Goal: Complete application form: Complete application form

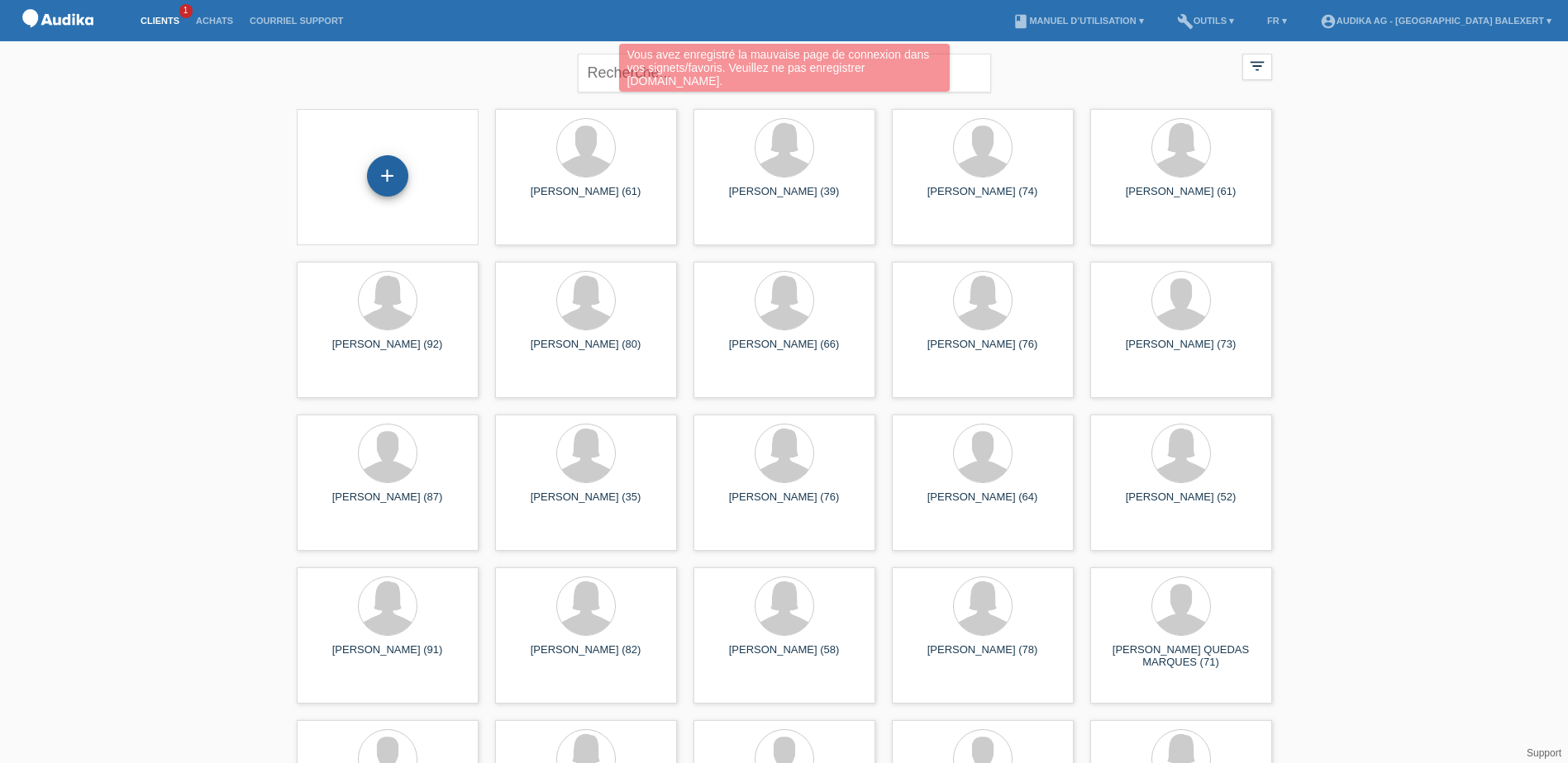
click at [386, 173] on div "+" at bounding box center [388, 176] width 41 height 41
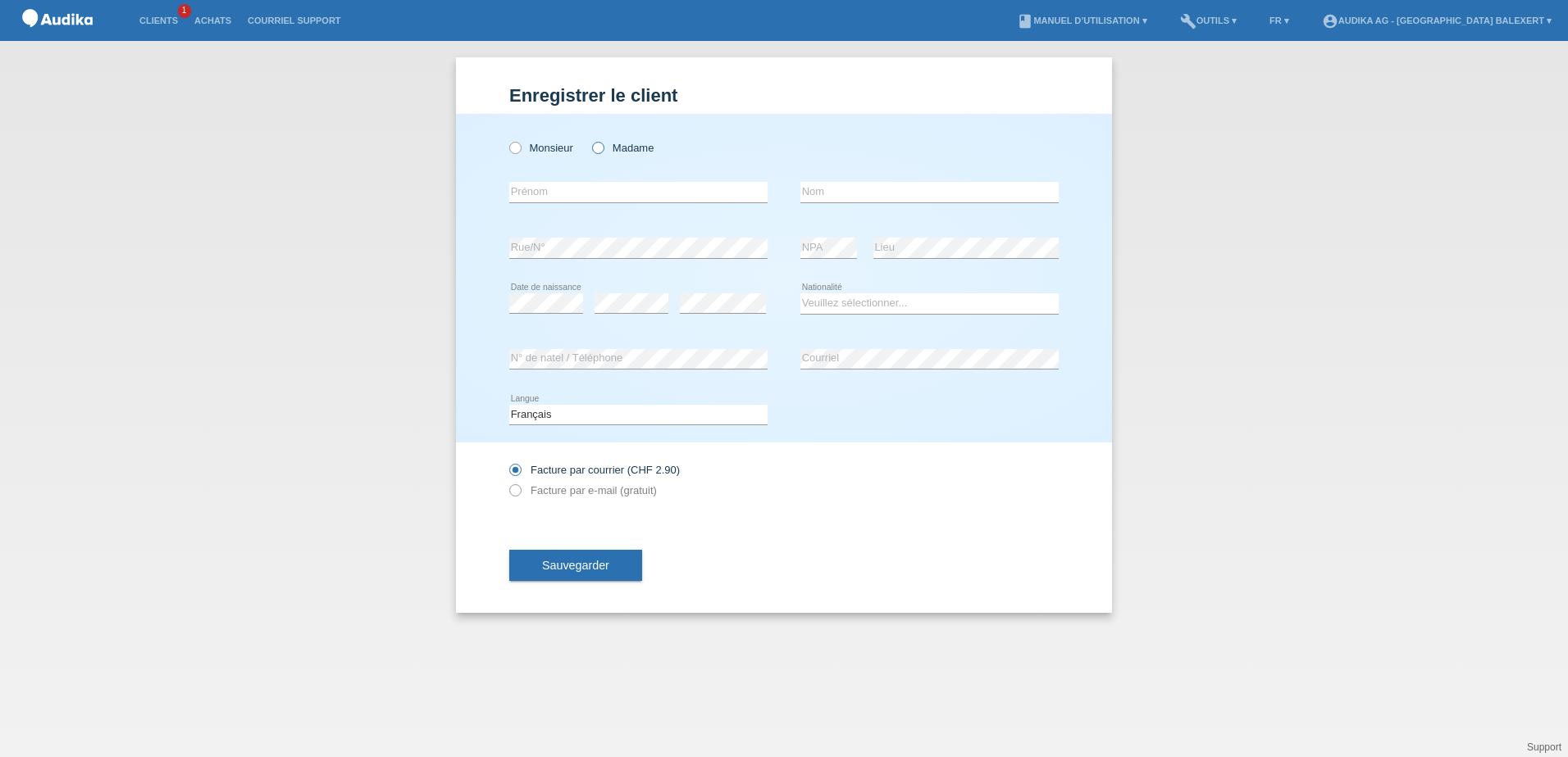
click at [589, 140] on icon at bounding box center [589, 140] width 0 height 0
click at [598, 148] on input "Madame" at bounding box center [597, 147] width 11 height 11
radio input "true"
click at [571, 197] on input "text" at bounding box center [638, 191] width 258 height 20
type input "[PERSON_NAME]"
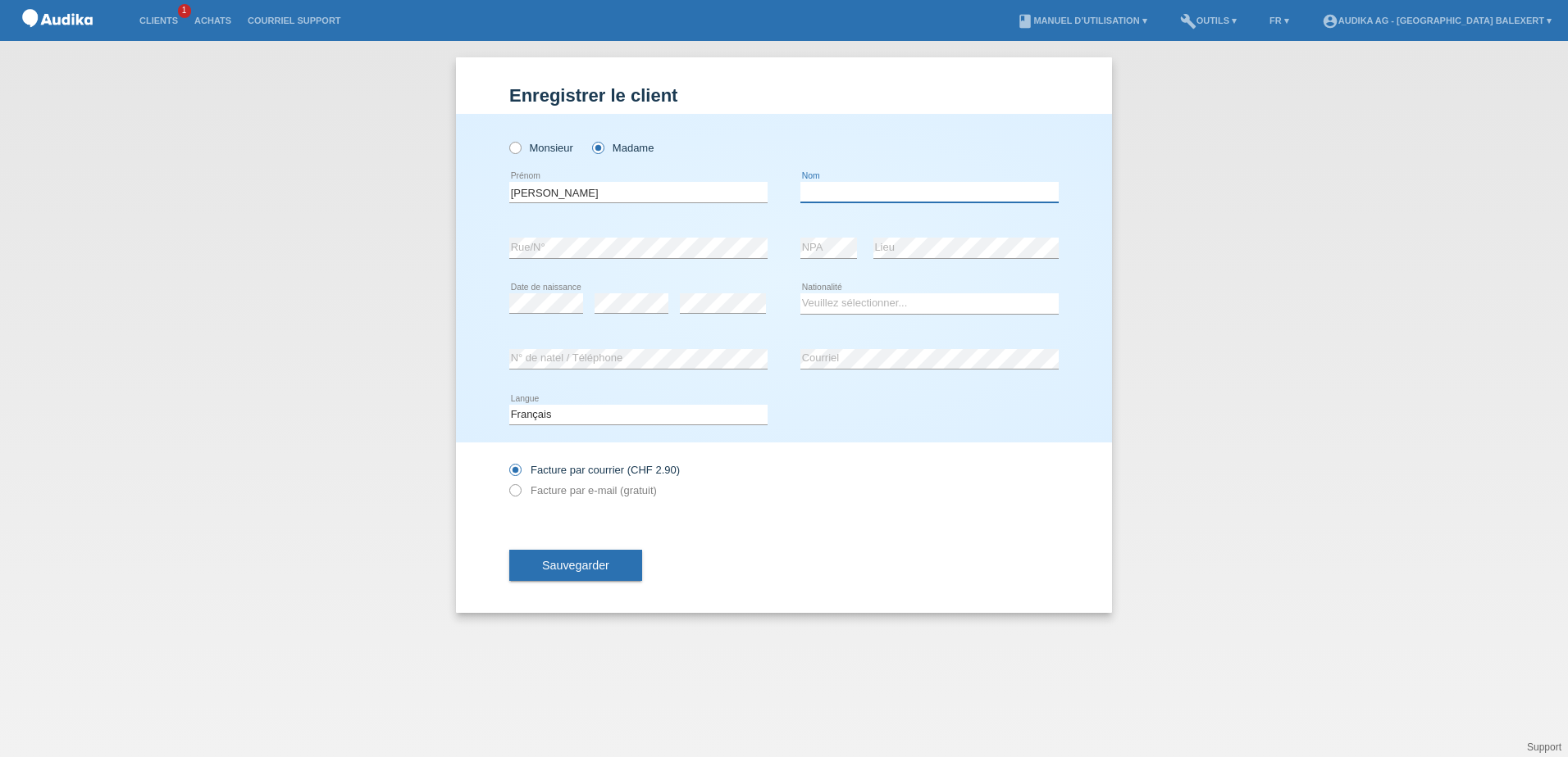
click at [843, 195] on input "text" at bounding box center [929, 191] width 258 height 20
type input "Blanchard"
click at [845, 308] on select "Veuillez sélectionner... Suisse Allemagne Autriche Liechtenstein ------------ A…" at bounding box center [929, 303] width 258 height 19
click at [822, 305] on select "Veuillez sélectionner... Suisse Allemagne Autriche Liechtenstein ------------ A…" at bounding box center [929, 303] width 258 height 19
select select "CH"
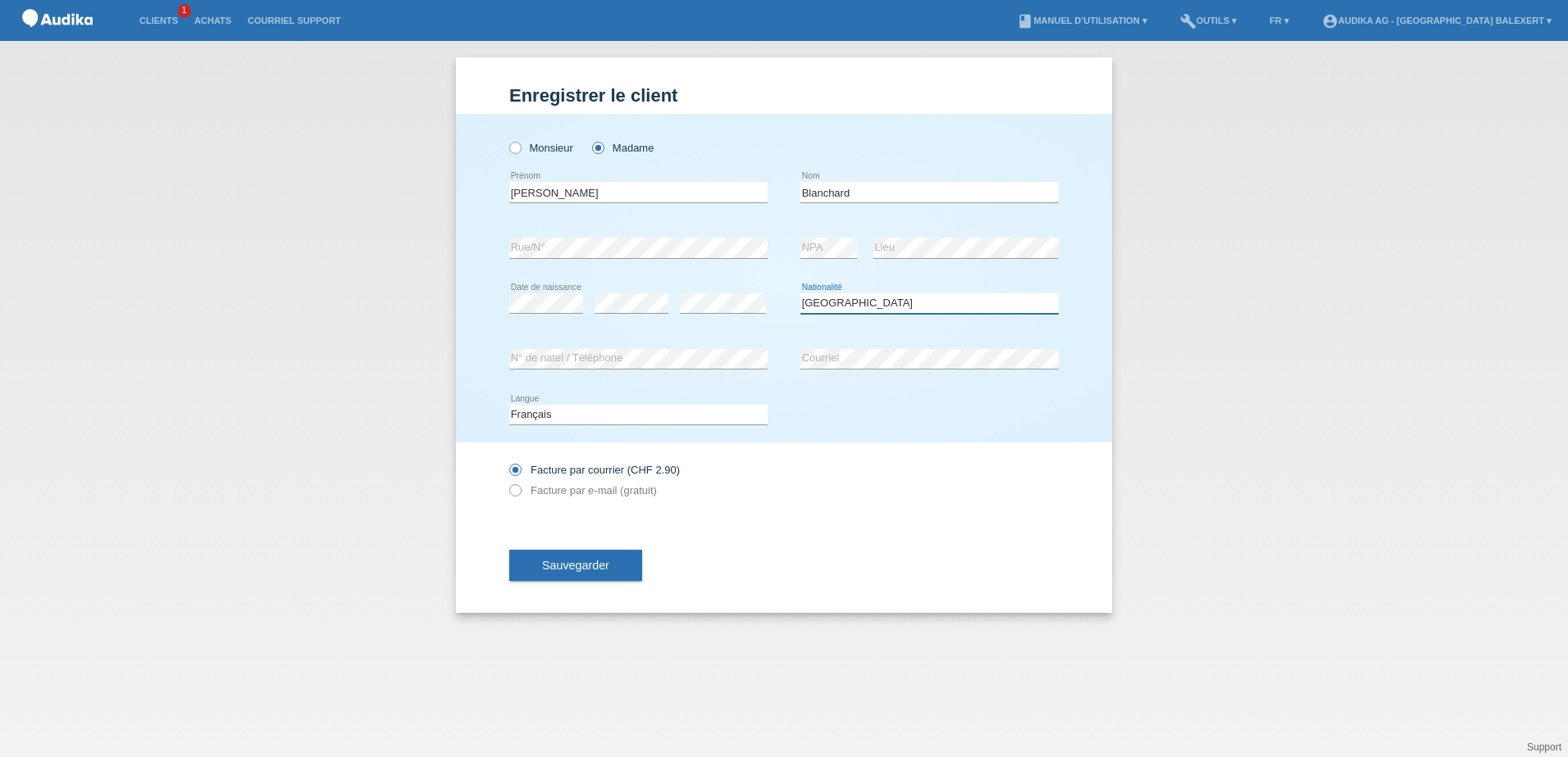
click at [800, 293] on select "Veuillez sélectionner... Suisse Allemagne Autriche Liechtenstein ------------ A…" at bounding box center [929, 303] width 258 height 19
click at [507, 482] on icon at bounding box center [507, 482] width 0 height 0
click at [515, 488] on input "Facture par e-mail (gratuit)" at bounding box center [514, 494] width 11 height 20
radio input "true"
click at [556, 570] on span "Sauvegarder" at bounding box center [575, 566] width 67 height 14
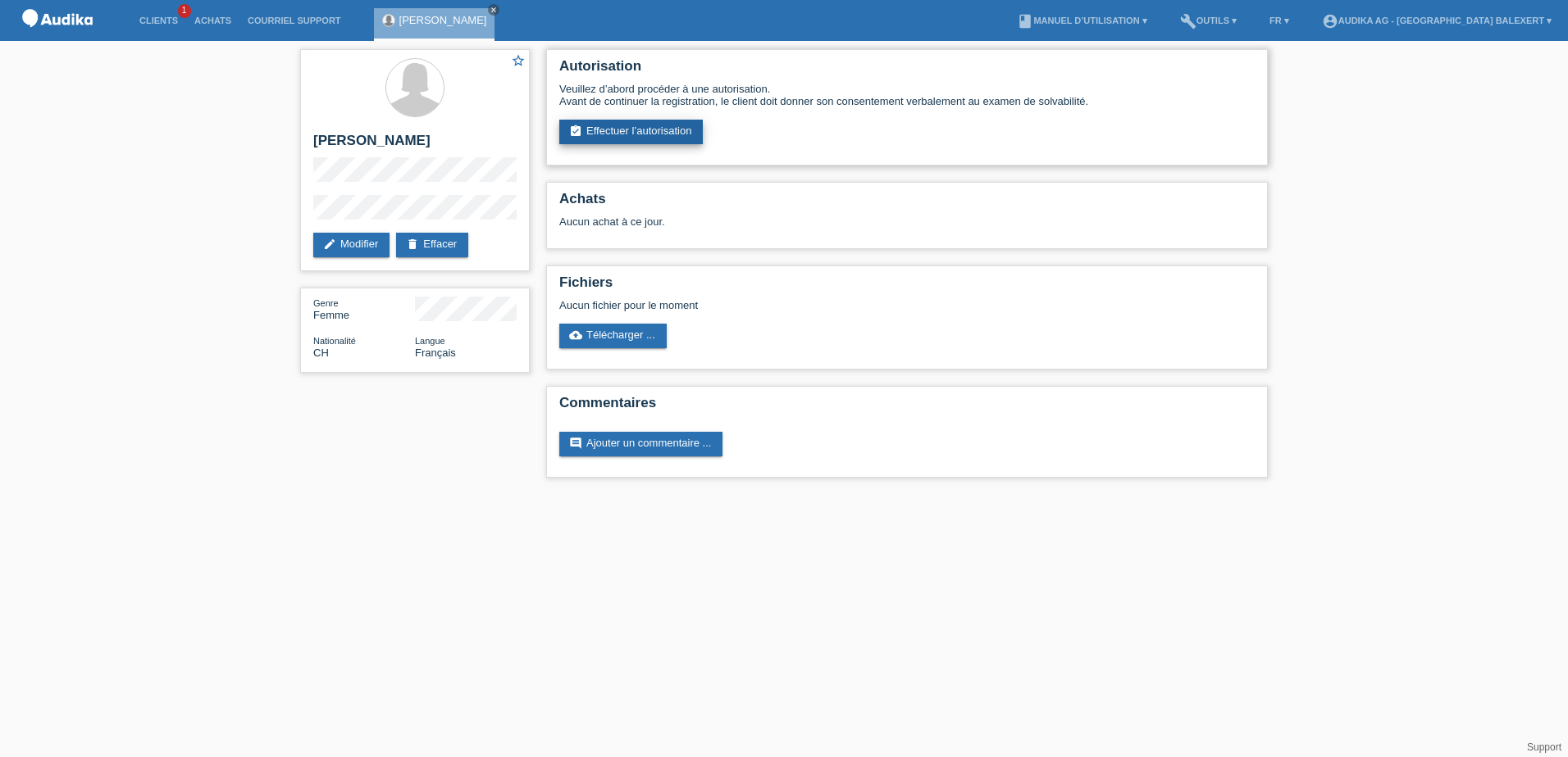
click at [646, 131] on link "assignment_turned_in Effectuer l’autorisation" at bounding box center [631, 131] width 144 height 24
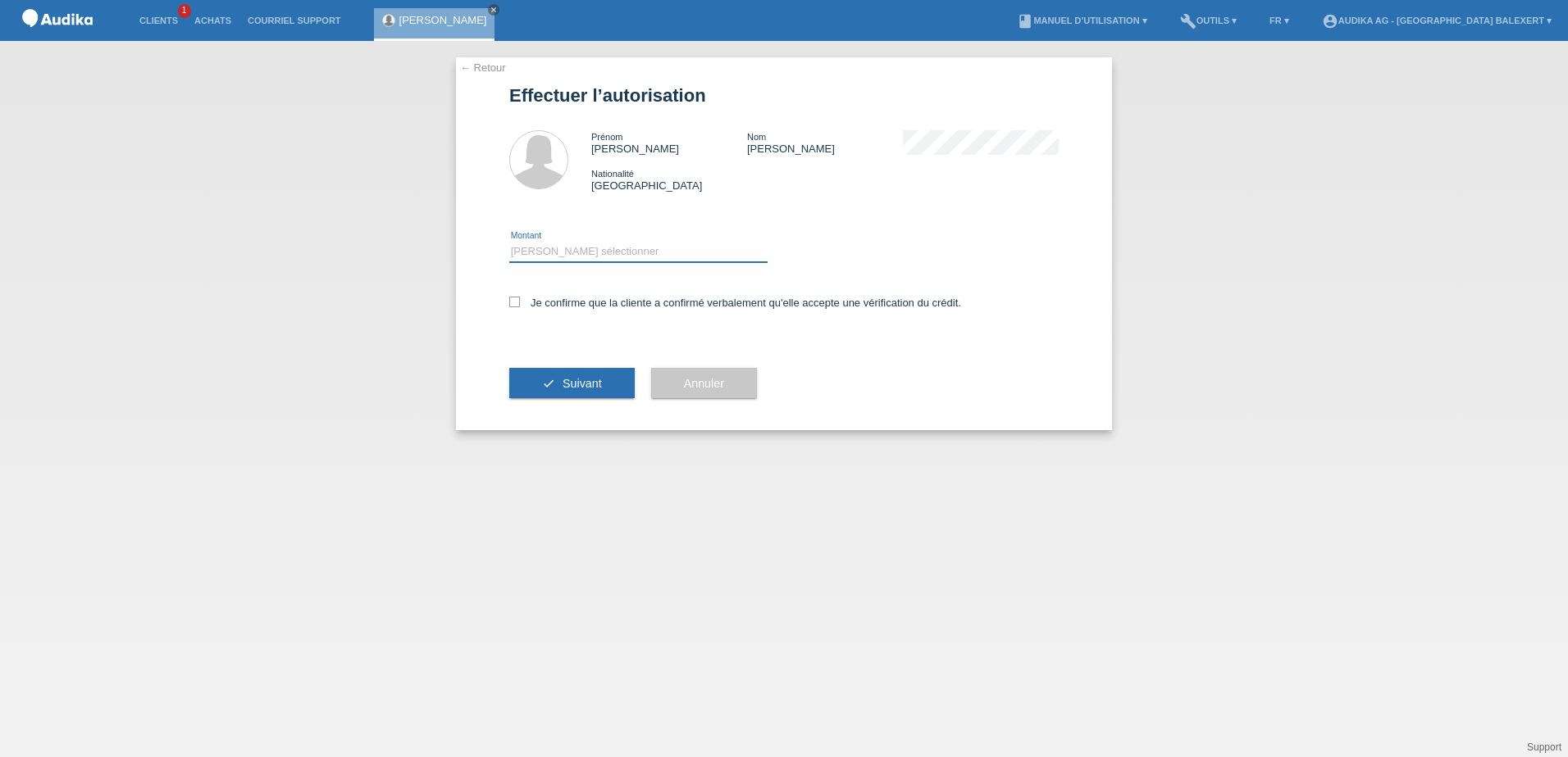
click at [517, 253] on select "Veuillez sélectionner CHF 1.00 - CHF 499.00 CHF 500.00 - CHF 1'999.00 CHF 2'000…" at bounding box center [638, 251] width 258 height 19
select select "3"
click at [509, 242] on select "Veuillez sélectionner CHF 1.00 - CHF 499.00 CHF 500.00 - CHF 1'999.00 CHF 2'000…" at bounding box center [638, 251] width 258 height 19
click at [515, 301] on icon at bounding box center [514, 302] width 11 height 11
click at [515, 301] on input "Je confirme que la cliente a confirmé verbalement qu'elle accepte une vérificat…" at bounding box center [514, 302] width 11 height 11
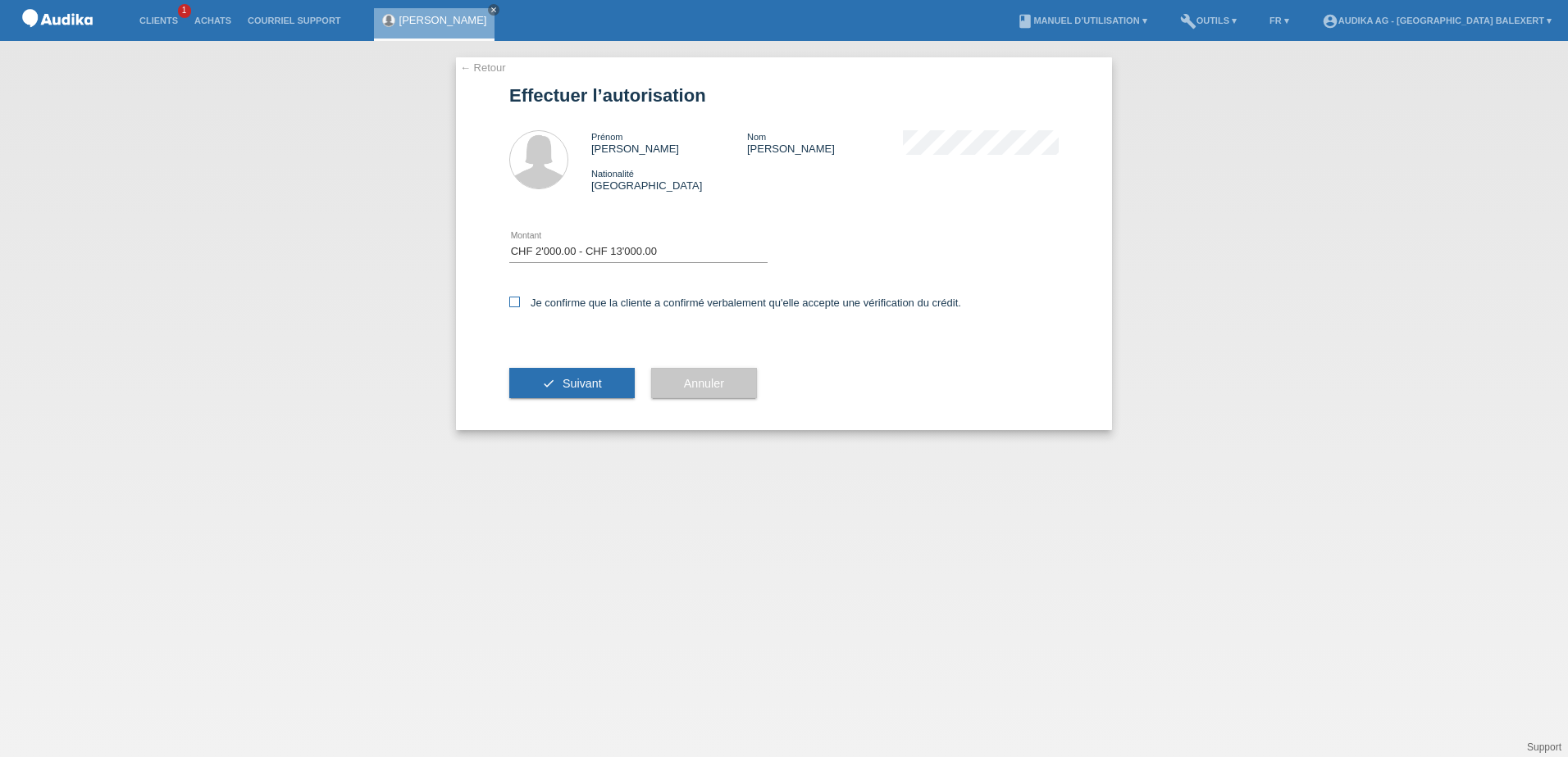
checkbox input "true"
click at [575, 382] on span "Suivant" at bounding box center [582, 384] width 40 height 14
